Goal: Information Seeking & Learning: Find specific fact

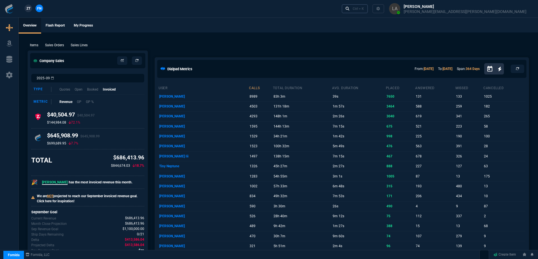
click at [368, 10] on link "Ctrl + K" at bounding box center [355, 8] width 26 height 9
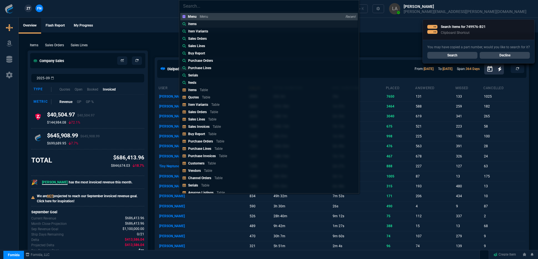
click at [192, 23] on p "Items" at bounding box center [192, 23] width 8 height 5
type input "Items:"
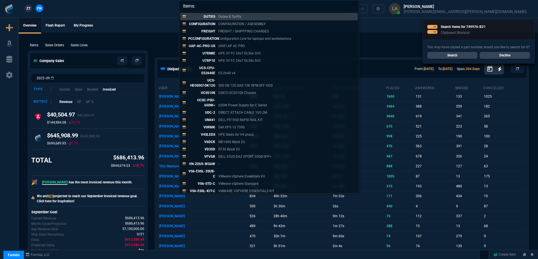
click at [150, 31] on div "Items: DUTIES Duties & Tariffs CONFIGURATION CONFIGURATION / ASESEMBLY FREIGHT …" at bounding box center [269, 129] width 538 height 259
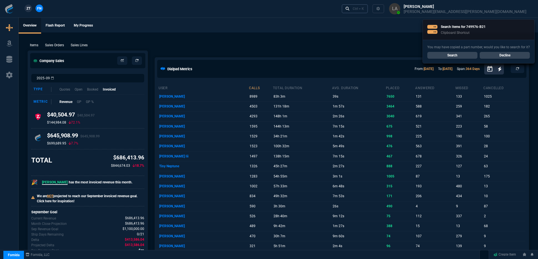
click at [364, 9] on div "Ctrl + K" at bounding box center [358, 8] width 11 height 5
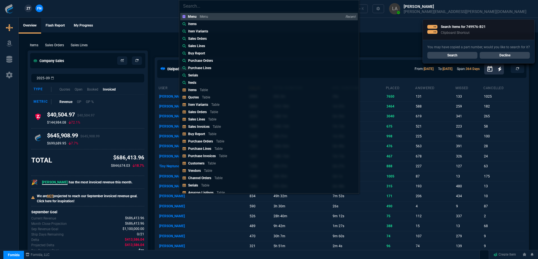
click at [216, 40] on link "Sales Orders" at bounding box center [269, 38] width 178 height 7
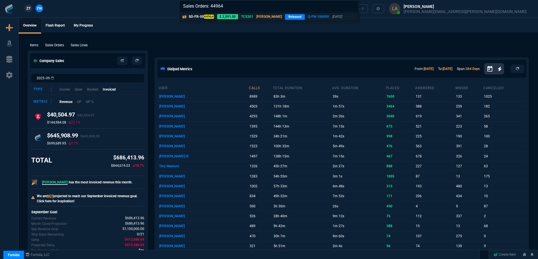
type input "Sales Orders: 44964"
click at [211, 20] on link "SO-FR-00 44964 $ 3,591.00 TCS301 [PERSON_NAME] Released Q-FN-106950 [DATE]" at bounding box center [269, 17] width 178 height 8
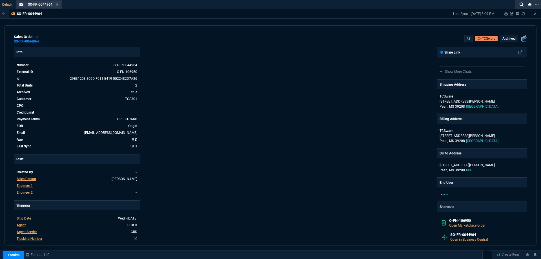
click at [57, 4] on icon at bounding box center [57, 4] width 2 height 2
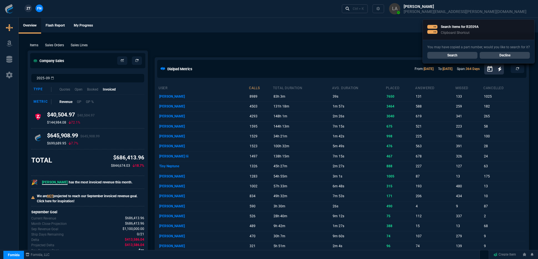
click at [435, 56] on link "Search" at bounding box center [453, 55] width 50 height 7
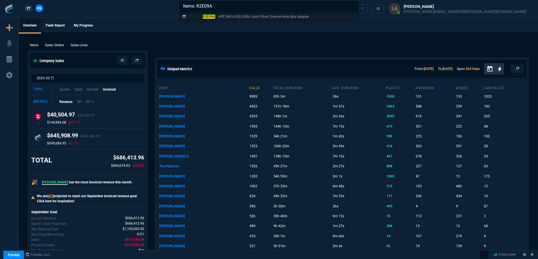
click at [204, 16] on mark "R2E09A" at bounding box center [209, 17] width 13 height 4
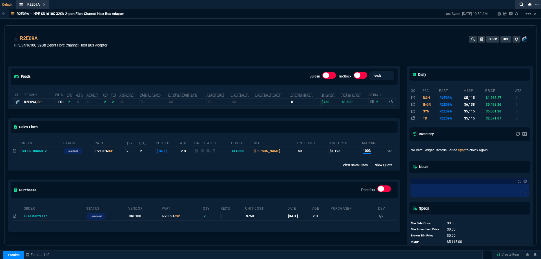
click at [245, 58] on div "feeds Burden In-Stock feeds prices cp ItemNo WHS OH ATS ATSCP SO PO 2MCost 2MSa…" at bounding box center [204, 159] width 399 height 211
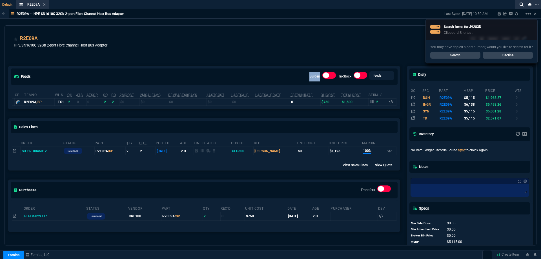
click at [245, 58] on div "feeds Burden In-Stock feeds prices cp ItemNo WHS OH ATS ATSCP SO PO 2MCost 2MSa…" at bounding box center [204, 159] width 399 height 211
click at [460, 54] on link "Search" at bounding box center [455, 55] width 50 height 7
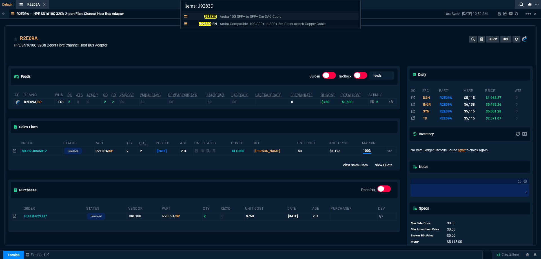
click at [212, 16] on mark "J9283D" at bounding box center [210, 17] width 12 height 4
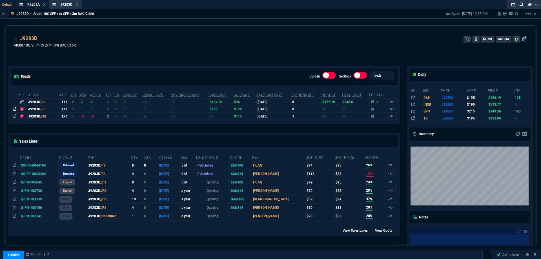
click at [15, 111] on fa-icon at bounding box center [14, 109] width 3 height 4
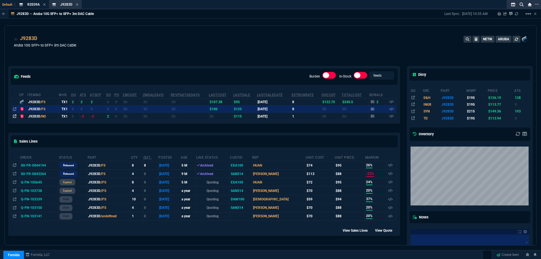
click at [16, 118] on icon at bounding box center [14, 115] width 3 height 3
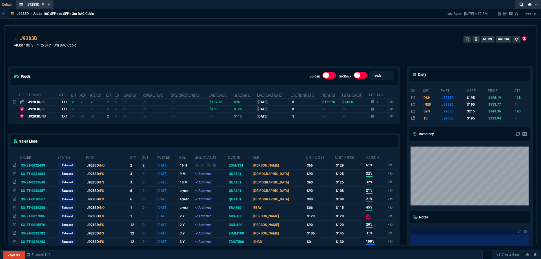
click at [50, 6] on icon at bounding box center [49, 4] width 3 height 3
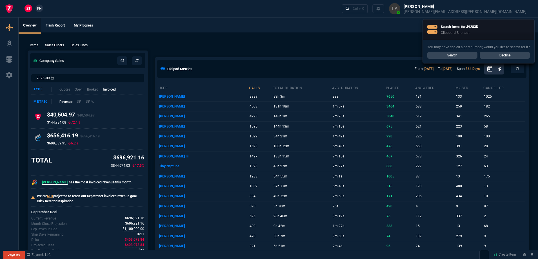
click at [494, 59] on div "You may have copied a part number, would you like to search for it? Search Decl…" at bounding box center [479, 51] width 112 height 23
click at [493, 57] on link "Decline" at bounding box center [505, 55] width 50 height 7
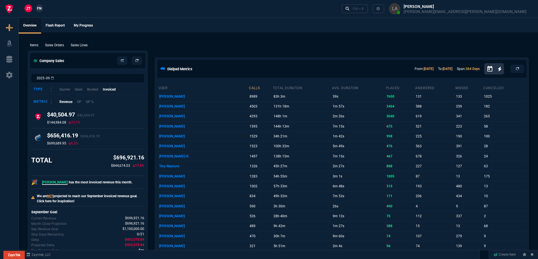
click at [334, 32] on ul "Overview Flash Report My Progress" at bounding box center [279, 25] width 520 height 15
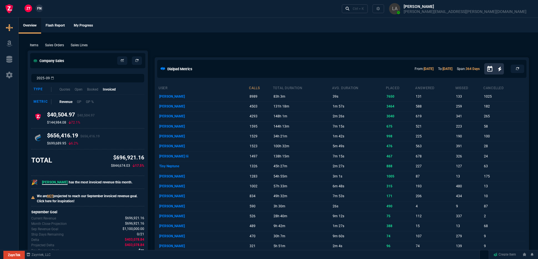
click at [333, 31] on ul "Overview Flash Report My Progress" at bounding box center [279, 25] width 520 height 15
click at [333, 28] on ul "Overview Flash Report My Progress" at bounding box center [279, 25] width 520 height 15
click at [38, 8] on span "FN" at bounding box center [39, 8] width 4 height 5
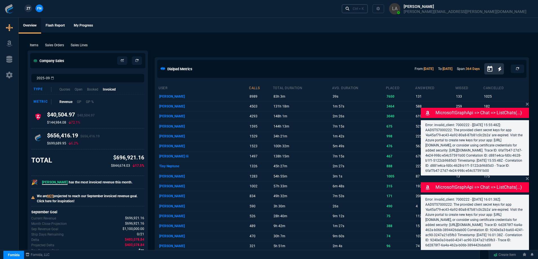
click at [364, 9] on div "Ctrl + K" at bounding box center [358, 8] width 11 height 5
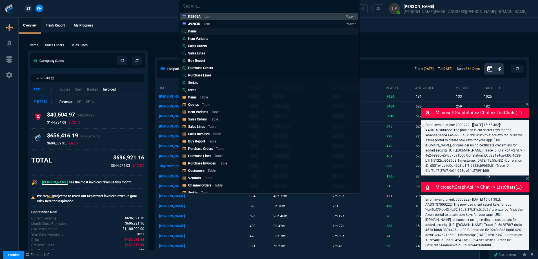
click at [201, 31] on link "Items" at bounding box center [269, 31] width 178 height 7
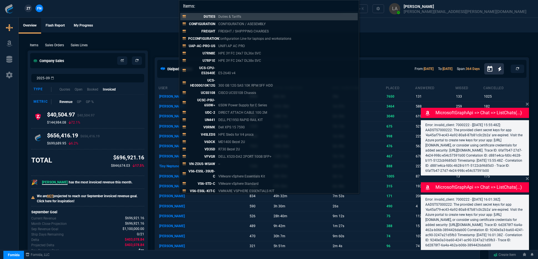
paste input "03-SSC-3028"
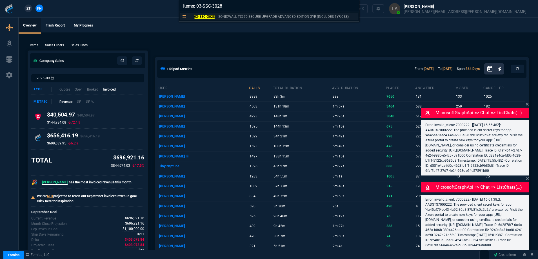
type input "Items: 03-SSC-3028"
click at [209, 17] on mark "03-SSC-3028" at bounding box center [204, 17] width 21 height 4
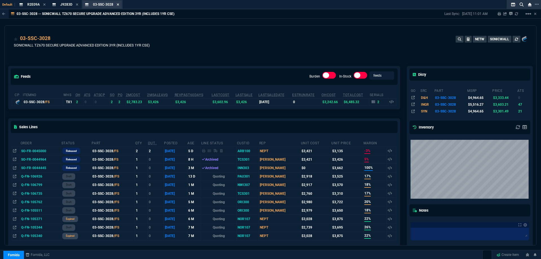
click at [118, 5] on icon at bounding box center [118, 4] width 2 height 2
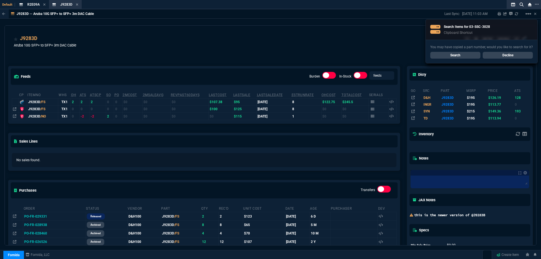
click at [77, 6] on icon at bounding box center [77, 4] width 3 height 3
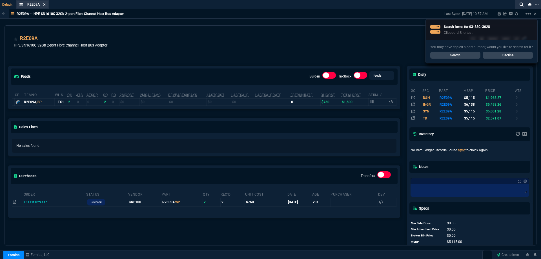
click at [45, 5] on icon at bounding box center [44, 4] width 2 height 2
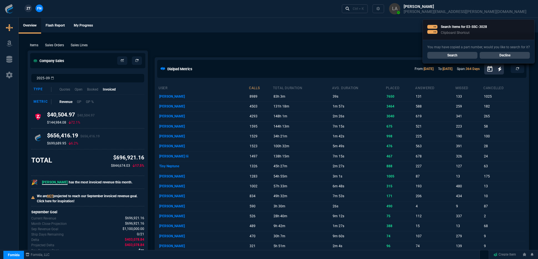
click at [501, 56] on link "Decline" at bounding box center [505, 55] width 50 height 7
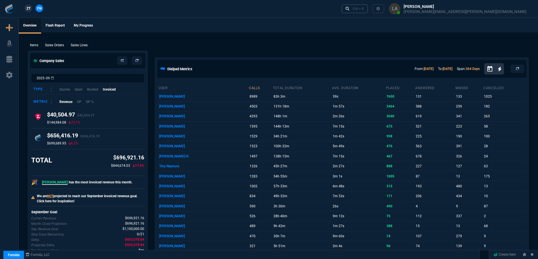
click at [368, 12] on link "Ctrl + K" at bounding box center [355, 8] width 26 height 9
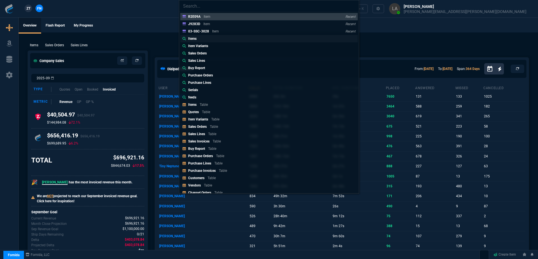
click at [190, 37] on p "Items" at bounding box center [192, 38] width 8 height 5
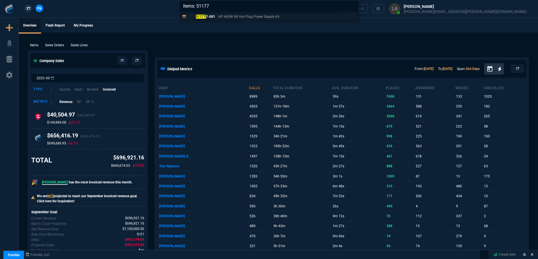
type input "Items: 51177"
click at [206, 19] on p "51177 7-001" at bounding box center [201, 16] width 27 height 5
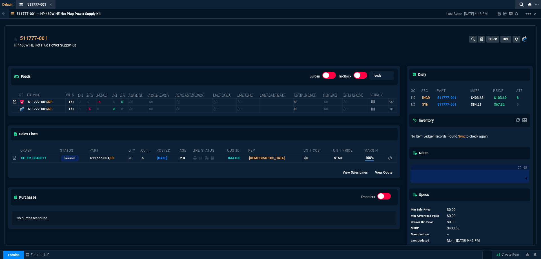
click at [16, 103] on icon at bounding box center [14, 101] width 3 height 3
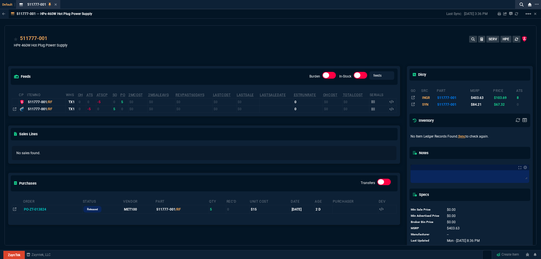
click at [130, 63] on div "feeds Burden In-Stock feeds prices cp ItemNo WHS OH ATS ATSCP SO PO 2MCost 2MSa…" at bounding box center [204, 152] width 399 height 197
click at [130, 62] on div "feeds Burden In-Stock feeds prices cp ItemNo WHS OH ATS ATSCP SO PO 2MCost 2MSa…" at bounding box center [204, 152] width 399 height 197
click at [16, 110] on icon at bounding box center [14, 108] width 3 height 3
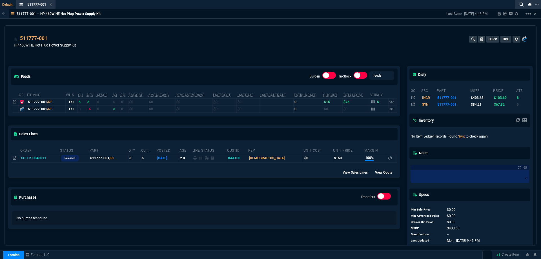
click at [281, 43] on div "511777-001 HP 460W HE Hot Plug Power Supply Kit SERV HPE" at bounding box center [271, 45] width 514 height 20
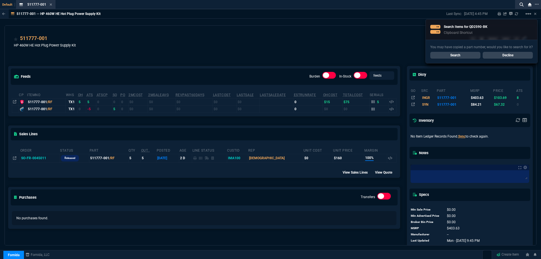
click at [282, 43] on div "511777-001 HP 460W HE Hot Plug Power Supply Kit SERV HPE" at bounding box center [271, 45] width 514 height 20
click at [446, 59] on div "You may have copied a part number, would you like to search for it? Search Decl…" at bounding box center [482, 51] width 112 height 23
click at [447, 58] on link "Search" at bounding box center [455, 55] width 50 height 7
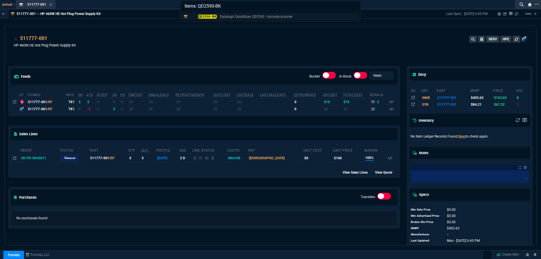
click at [214, 16] on mark "QD2590-BK" at bounding box center [207, 17] width 19 height 4
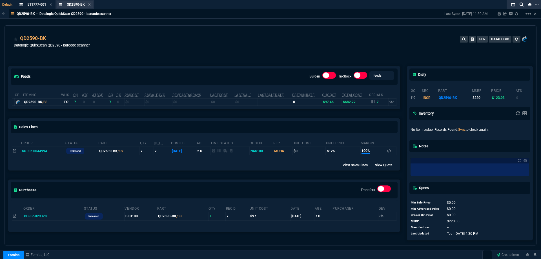
click at [88, 7] on div "QD2590-BK Item" at bounding box center [75, 4] width 36 height 7
click at [89, 6] on fa-icon at bounding box center [89, 5] width 3 height 4
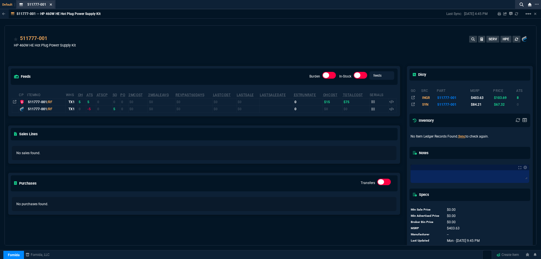
click at [50, 4] on icon at bounding box center [51, 4] width 2 height 2
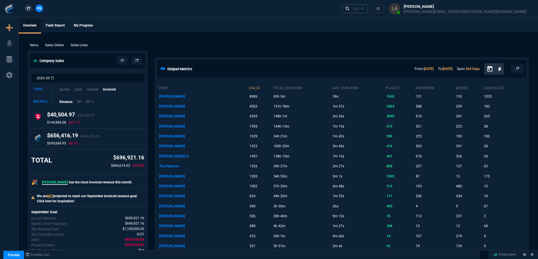
click at [368, 11] on link "Ctrl + K" at bounding box center [355, 8] width 26 height 9
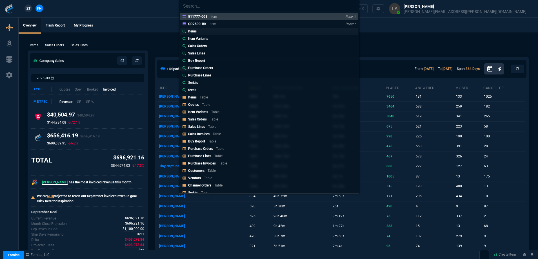
click at [225, 31] on link "Items" at bounding box center [269, 31] width 178 height 7
type input "Items:"
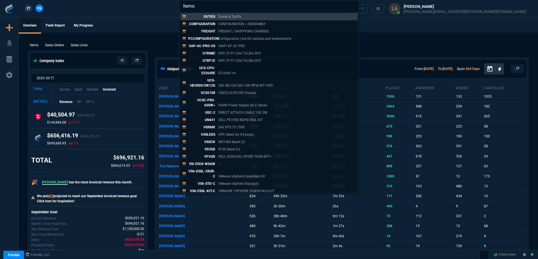
click at [392, 36] on div "Items: DUTIES Duties & Tariffs CONFIGURATION CONFIGURATION / ASESEMBLY FREIGHT …" at bounding box center [269, 129] width 538 height 259
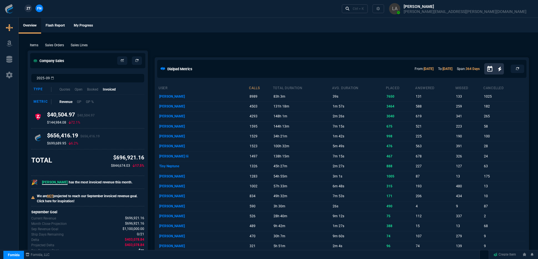
click at [265, 45] on div "Items Sales Orders Sales Lines Add Link" at bounding box center [279, 44] width 502 height 7
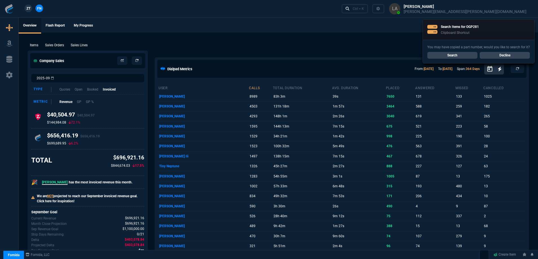
click at [265, 44] on div "Items Sales Orders Sales Lines Add Link" at bounding box center [279, 44] width 502 height 7
click at [471, 55] on link "Search" at bounding box center [453, 55] width 50 height 7
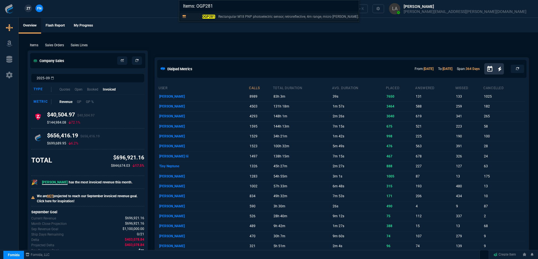
click at [206, 18] on mark "OGP281" at bounding box center [208, 17] width 13 height 4
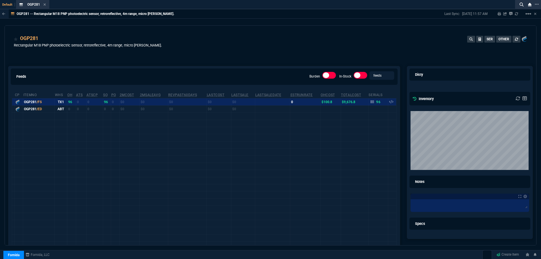
click at [45, 6] on icon at bounding box center [44, 4] width 3 height 3
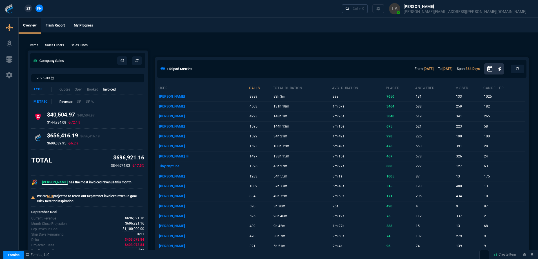
click at [368, 9] on link "Ctrl + K" at bounding box center [355, 8] width 26 height 9
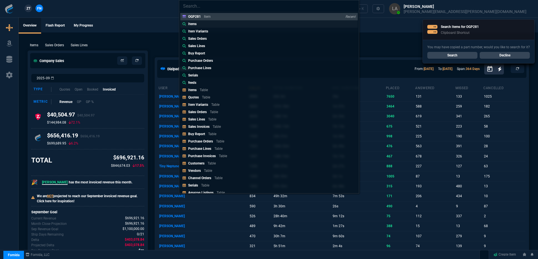
click at [192, 24] on p "Items" at bounding box center [192, 23] width 8 height 5
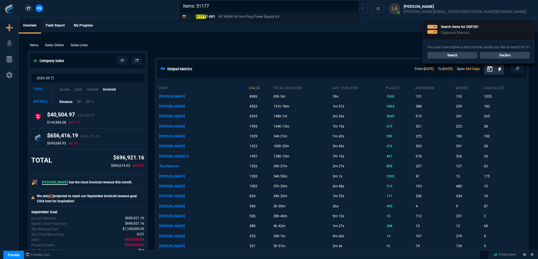
type input "Items: 51177"
click at [204, 19] on link "51177 7-001 HP 460W HE Hot Plug Power Supply Kit" at bounding box center [269, 16] width 178 height 7
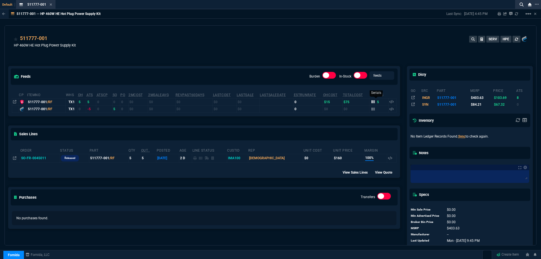
click at [372, 103] on icon at bounding box center [372, 101] width 3 height 3
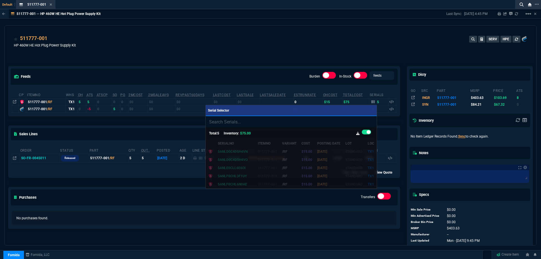
click at [232, 45] on div at bounding box center [270, 129] width 541 height 259
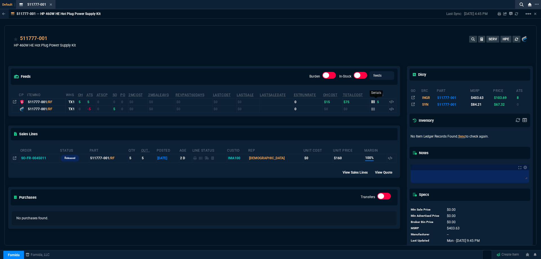
click at [371, 101] on icon at bounding box center [372, 101] width 3 height 3
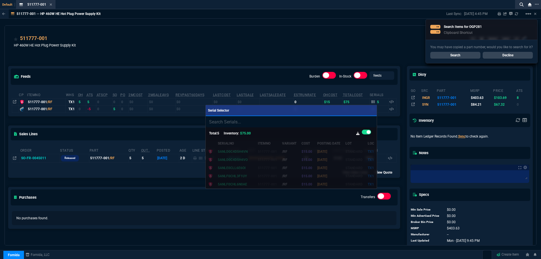
click at [305, 67] on div at bounding box center [270, 129] width 541 height 259
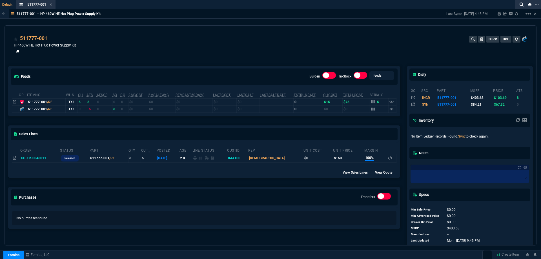
click at [17, 52] on icon at bounding box center [17, 51] width 3 height 3
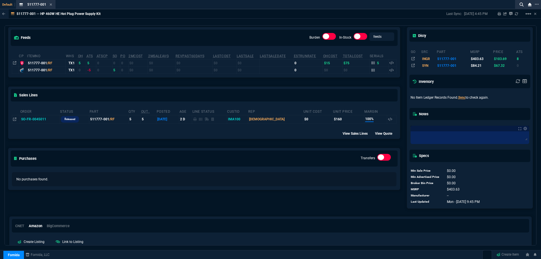
scroll to position [68, 0]
